Goal: Task Accomplishment & Management: Manage account settings

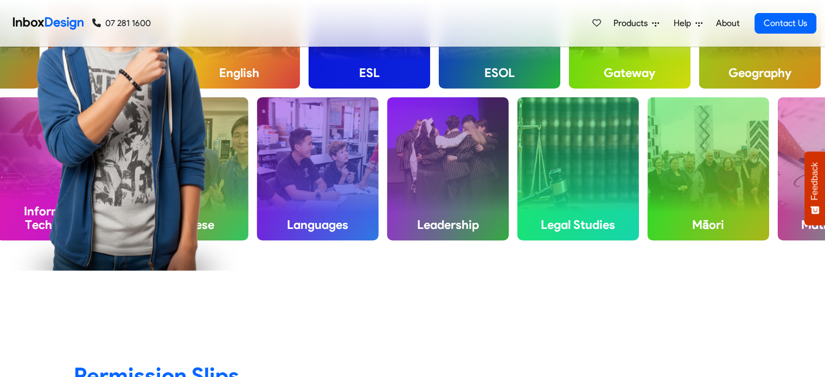
scroll to position [523, 0]
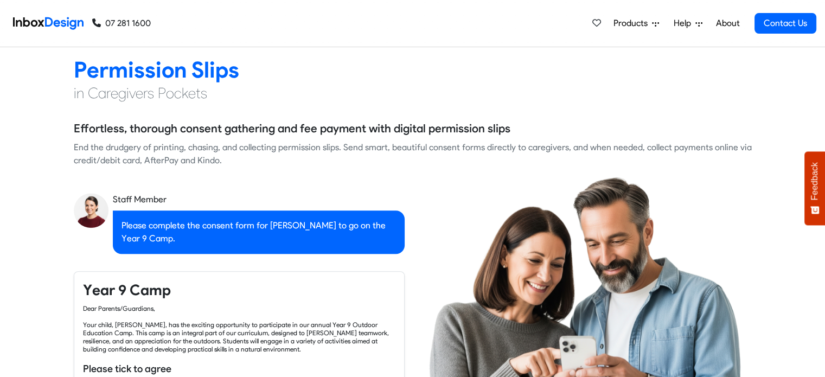
checkbox input "true"
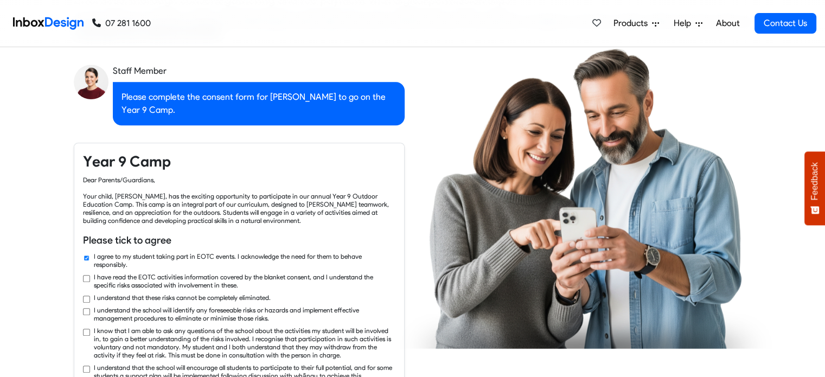
checkbox input "true"
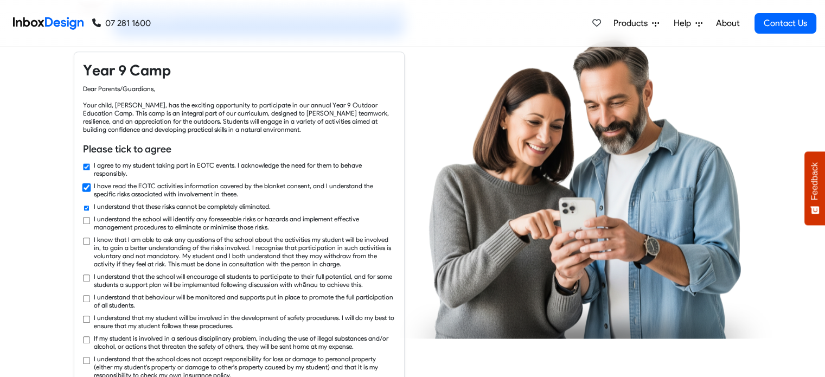
checkbox input "true"
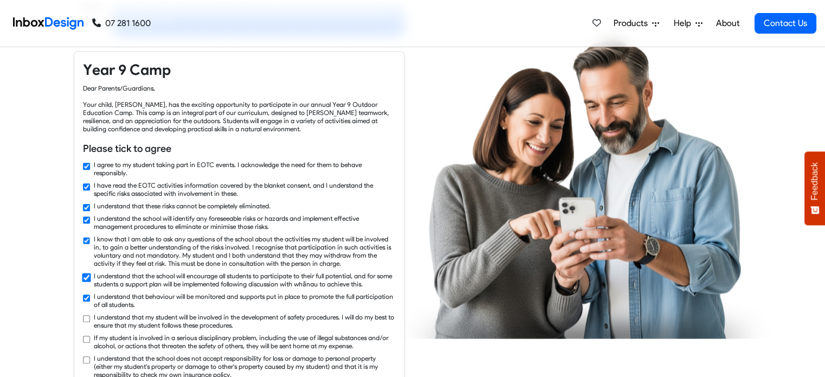
checkbox input "true"
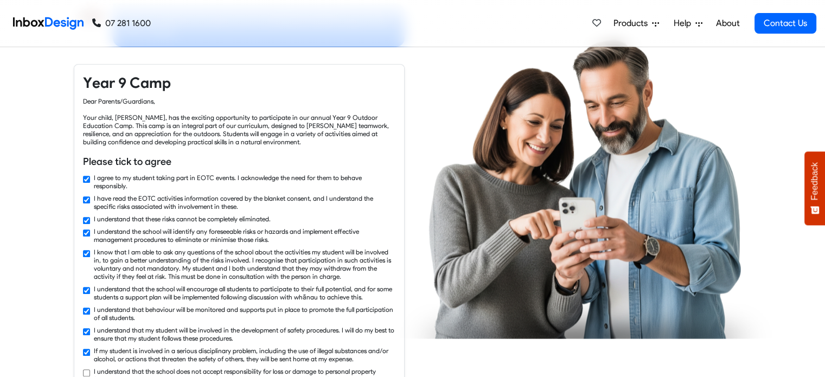
checkbox input "true"
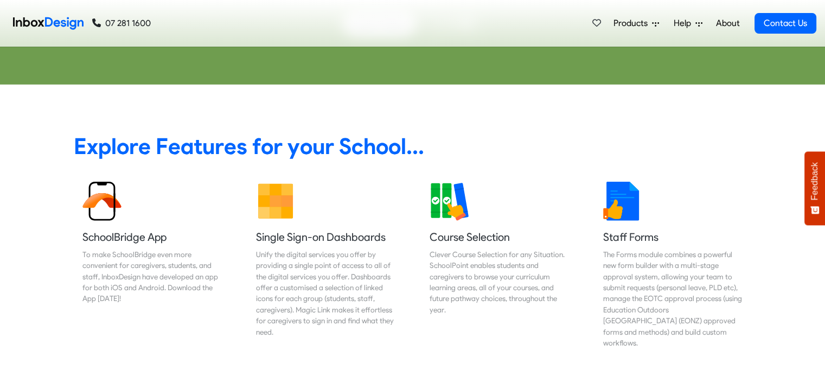
scroll to position [3225, 0]
